Goal: Task Accomplishment & Management: Manage account settings

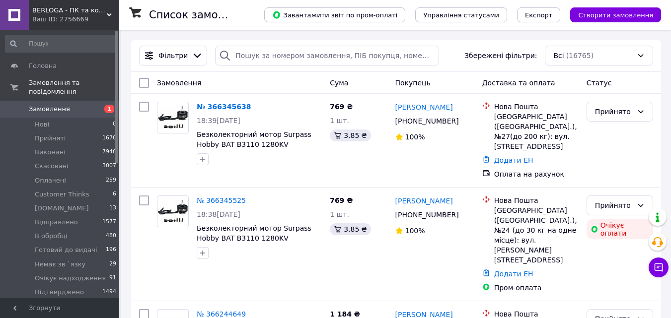
drag, startPoint x: 0, startPoint y: 0, endPoint x: 99, endPoint y: 252, distance: 270.8
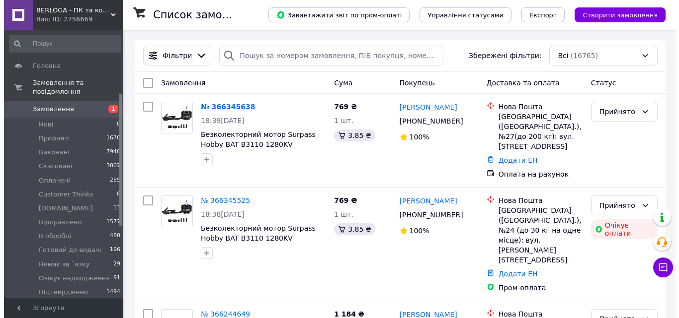
scroll to position [129, 0]
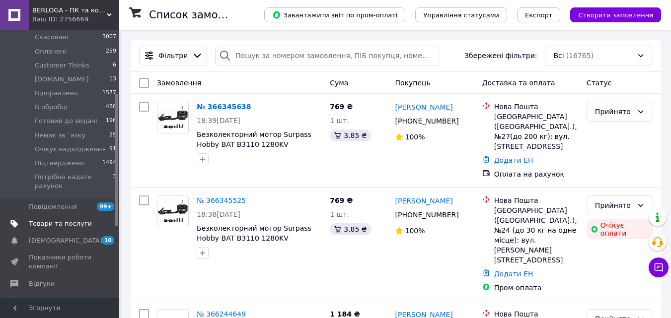
click at [71, 220] on span "Товари та послуги" at bounding box center [60, 224] width 63 height 9
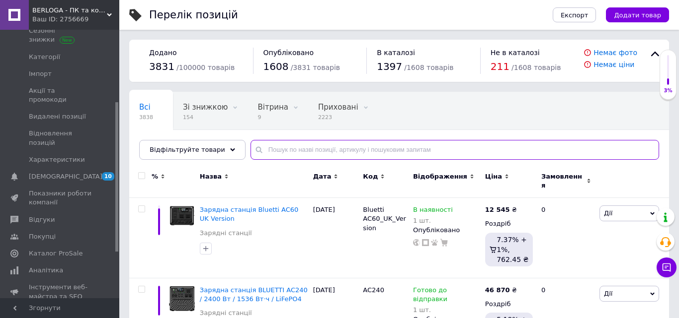
click at [358, 154] on input "text" at bounding box center [454, 150] width 408 height 20
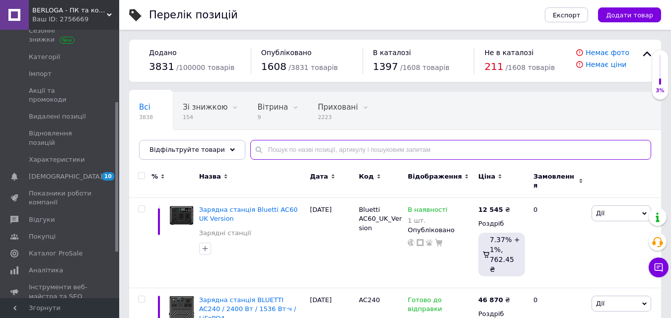
click at [358, 154] on input "text" at bounding box center [450, 150] width 401 height 20
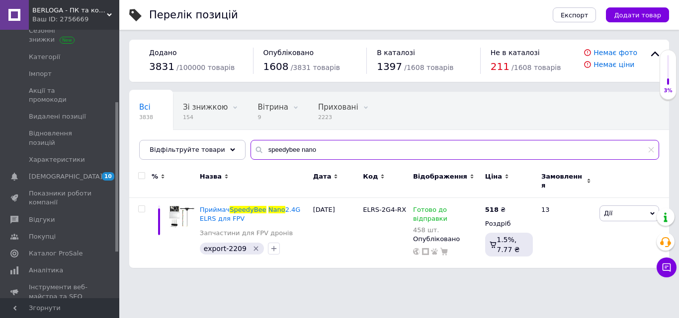
type input "speedybee nano"
